Goal: Information Seeking & Learning: Learn about a topic

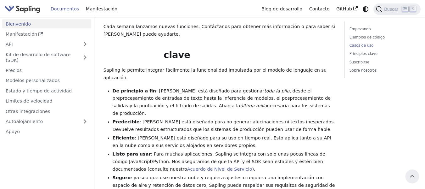
scroll to position [216, 0]
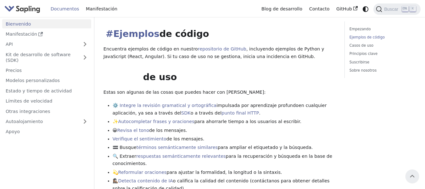
click at [146, 35] on font "Ejemplos" at bounding box center [136, 33] width 46 height 11
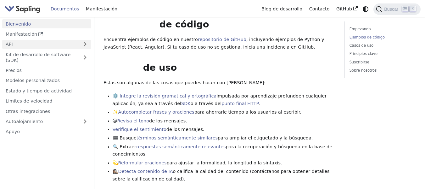
click at [20, 43] on link "API" at bounding box center [40, 44] width 77 height 9
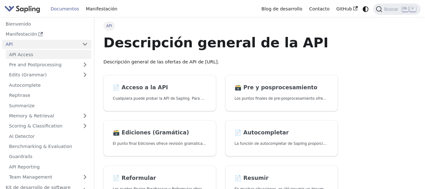
click at [19, 55] on link "API Access" at bounding box center [49, 54] width 86 height 9
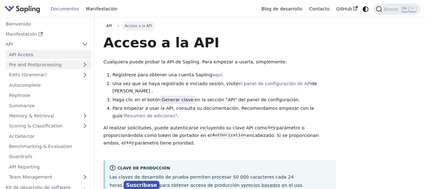
click at [22, 64] on link "Pre and Postprocessing" at bounding box center [49, 64] width 86 height 9
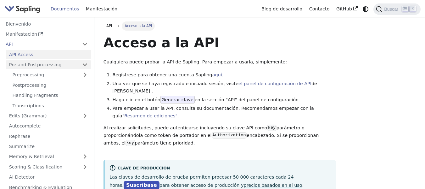
click at [22, 64] on link "Pre and Postprocessing" at bounding box center [49, 64] width 86 height 9
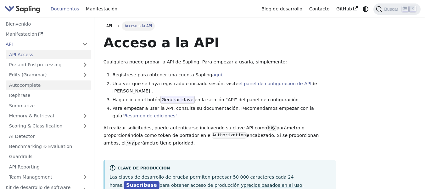
click at [26, 81] on link "Autocomplete" at bounding box center [49, 84] width 86 height 9
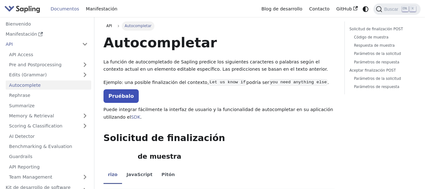
click at [26, 81] on link "Autocomplete" at bounding box center [49, 84] width 86 height 9
click at [53, 26] on link "Bienvenido" at bounding box center [46, 23] width 89 height 9
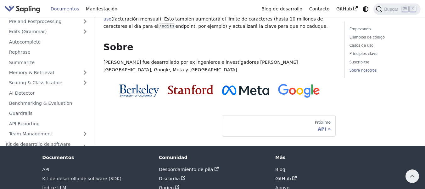
scroll to position [633, 0]
